Goal: Go to known website: Access a specific website the user already knows

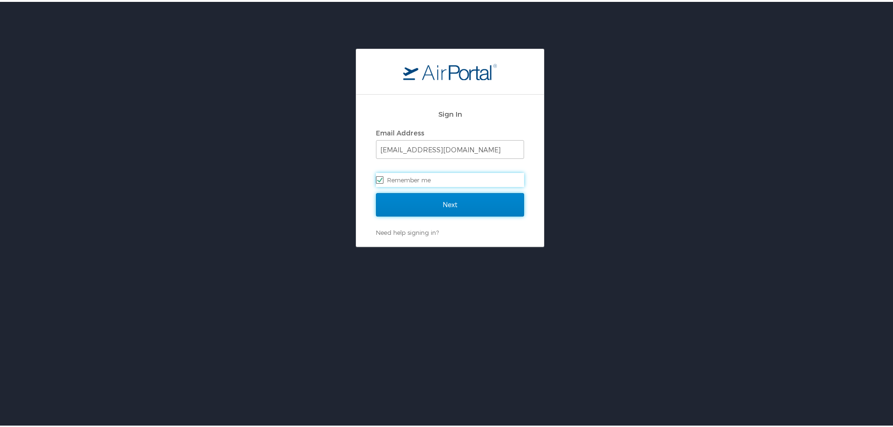
click at [475, 203] on input "Next" at bounding box center [450, 202] width 148 height 23
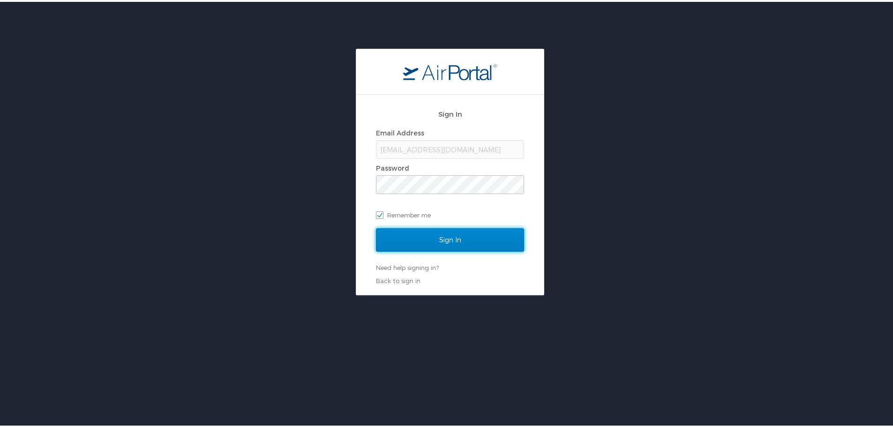
click at [443, 243] on input "Sign In" at bounding box center [450, 237] width 148 height 23
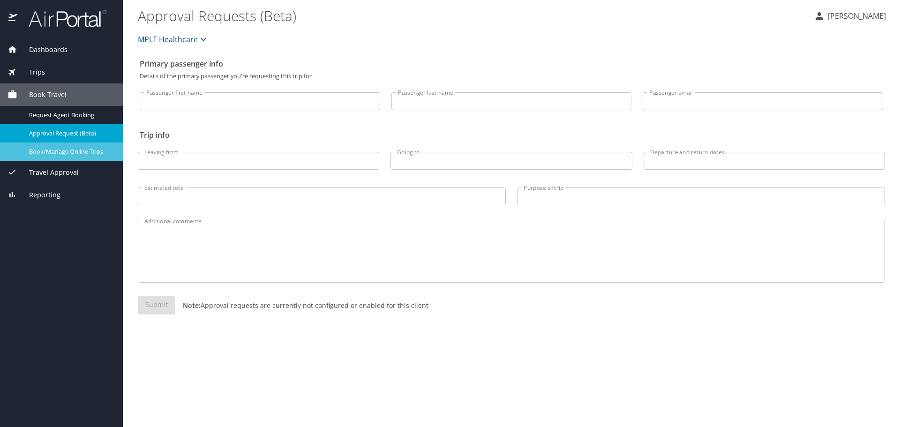
click at [81, 147] on span "Book/Manage Online Trips" at bounding box center [70, 151] width 82 height 9
